Goal: Complete application form: Complete application form

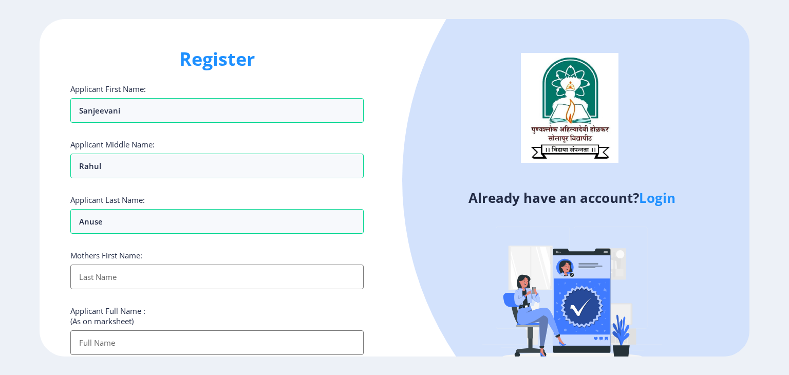
select select
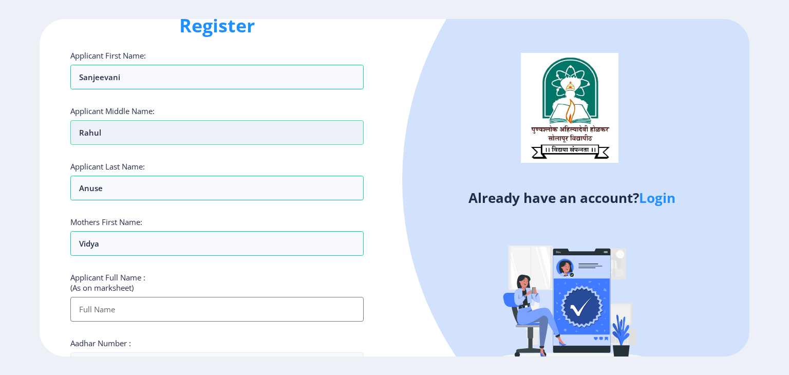
scroll to position [51, 0]
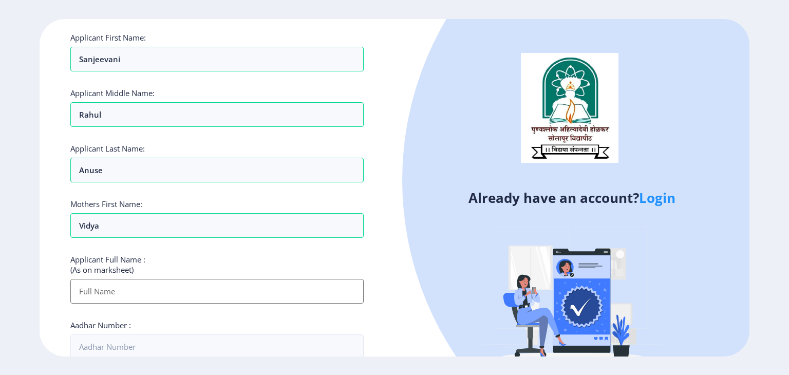
type input "Vidya"
click at [131, 286] on input "Applicant First Name:" at bounding box center [216, 291] width 293 height 25
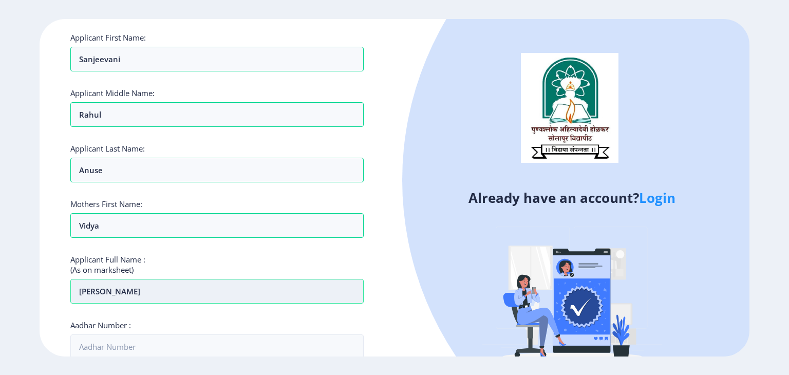
type input "Anuse Sanjeevani Rahul"
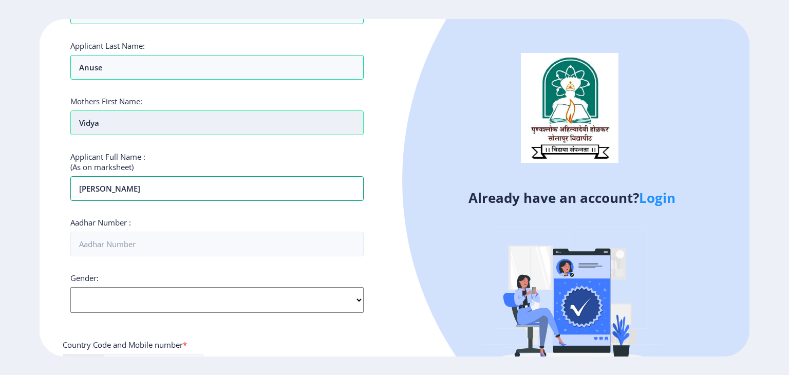
scroll to position [206, 0]
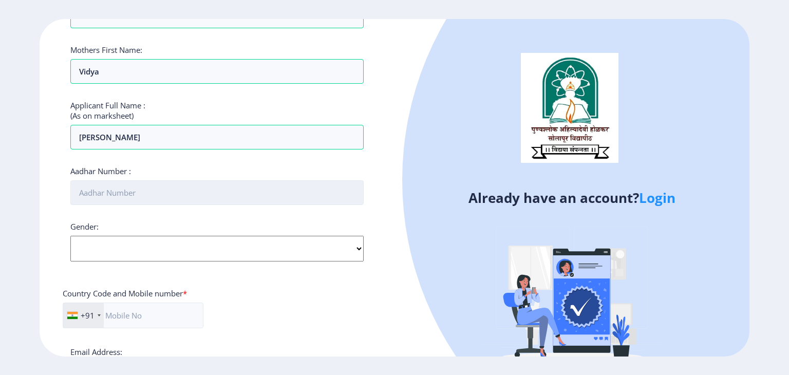
click at [204, 183] on input "Aadhar Number :" at bounding box center [216, 192] width 293 height 25
type input "334618219940"
click at [282, 241] on select "Select Gender Male Female Other" at bounding box center [216, 249] width 293 height 26
select select "Female"
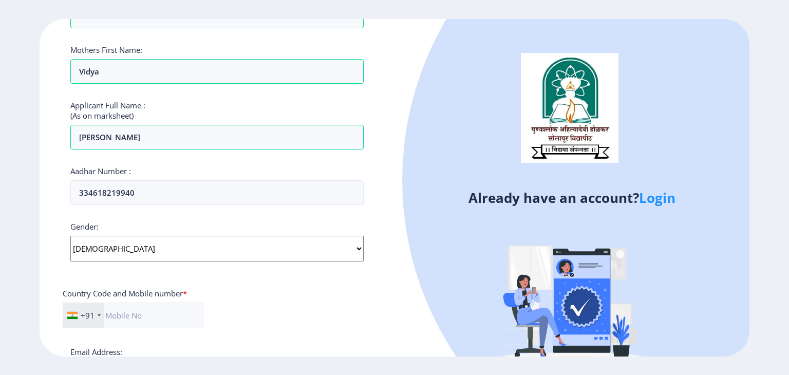
click at [70, 236] on select "Select Gender Male Female Other" at bounding box center [216, 249] width 293 height 26
click at [134, 317] on input "text" at bounding box center [133, 316] width 141 height 26
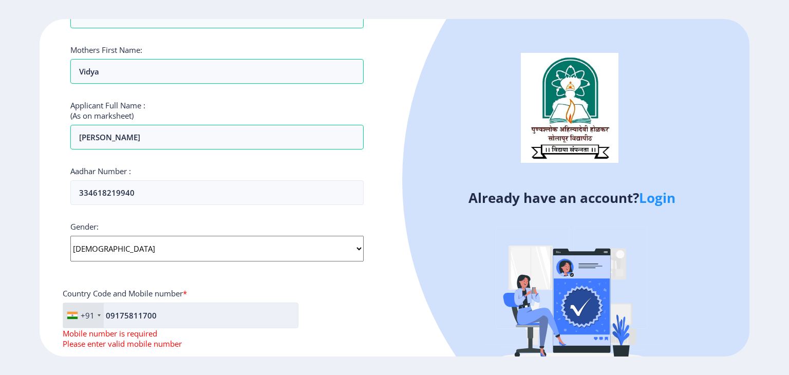
click at [112, 312] on input "09175811700" at bounding box center [181, 316] width 236 height 26
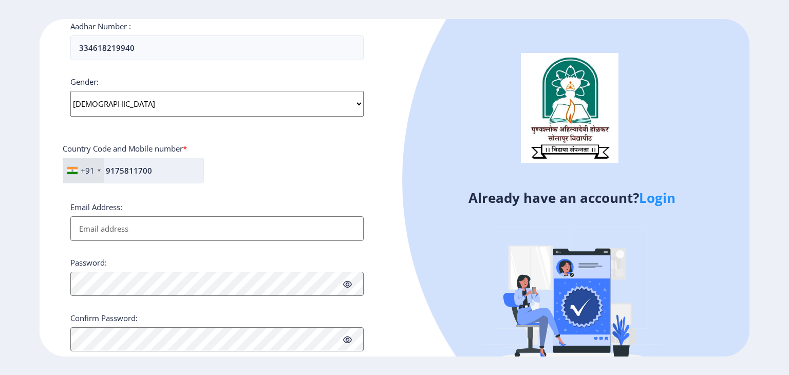
scroll to position [360, 0]
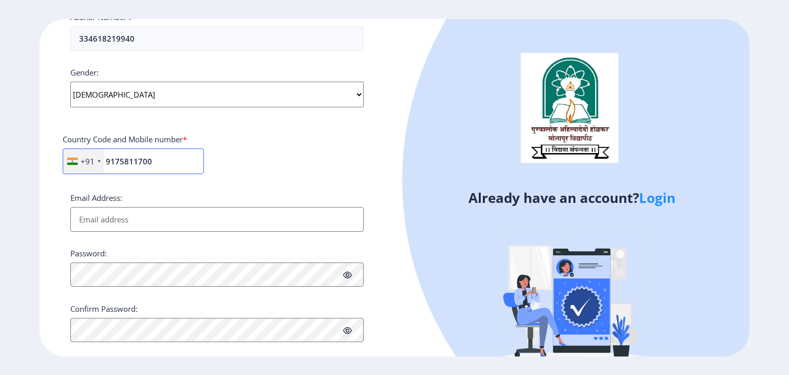
type input "9175811700"
click at [108, 215] on input "Email Address:" at bounding box center [216, 219] width 293 height 25
type input "sanjeevanianuse@gmail.com"
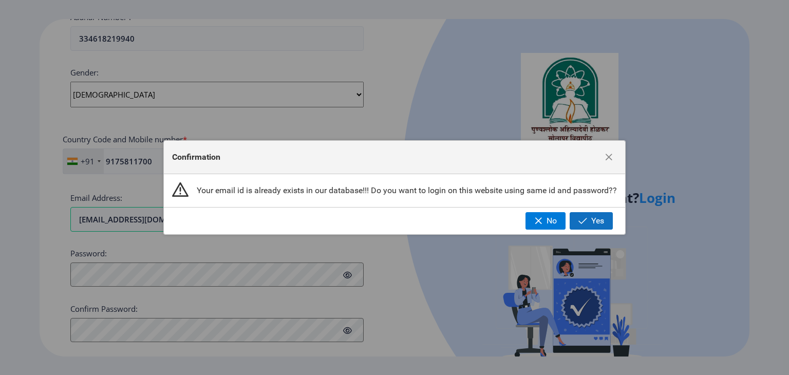
click at [598, 225] on span "Yes" at bounding box center [598, 220] width 13 height 9
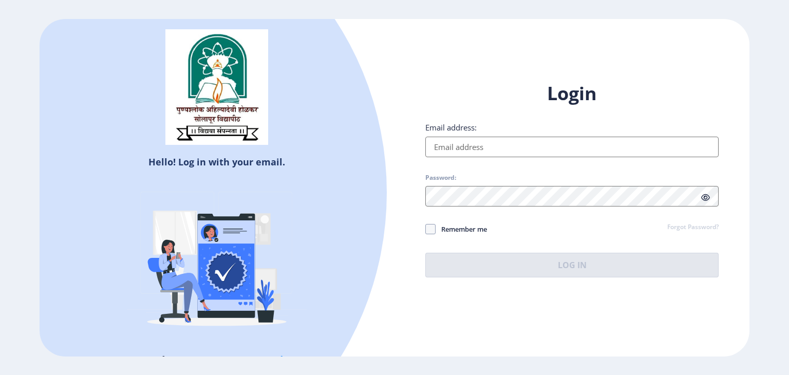
click at [477, 144] on input "Email address:" at bounding box center [572, 147] width 293 height 21
click at [504, 142] on input "Email address:" at bounding box center [572, 147] width 293 height 21
type input "sanjeevanianuse@gmail.com"
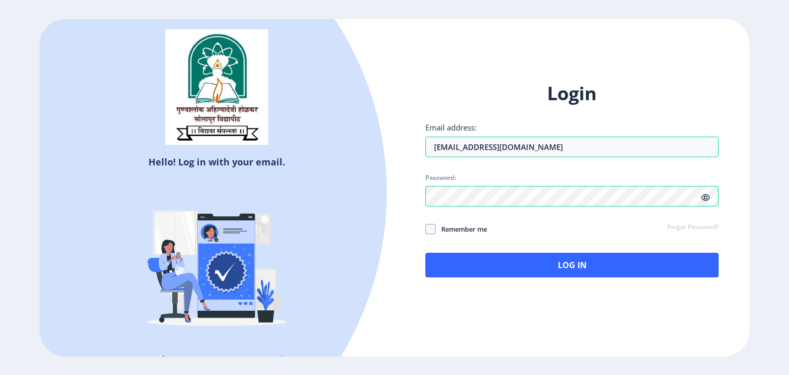
click at [707, 198] on icon at bounding box center [706, 198] width 9 height 8
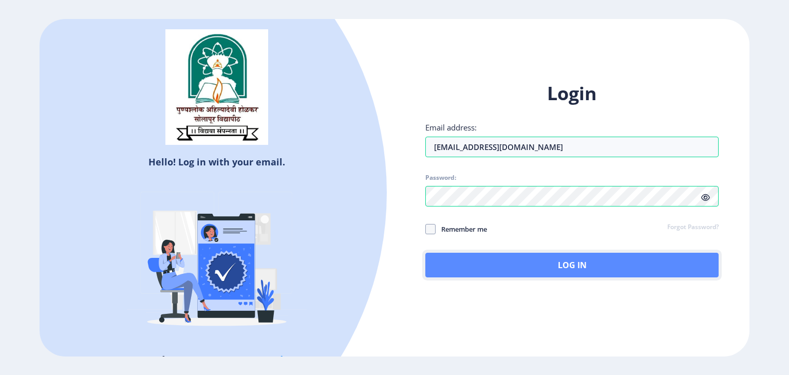
click at [578, 270] on button "Log In" at bounding box center [572, 265] width 293 height 25
